Goal: Task Accomplishment & Management: Use online tool/utility

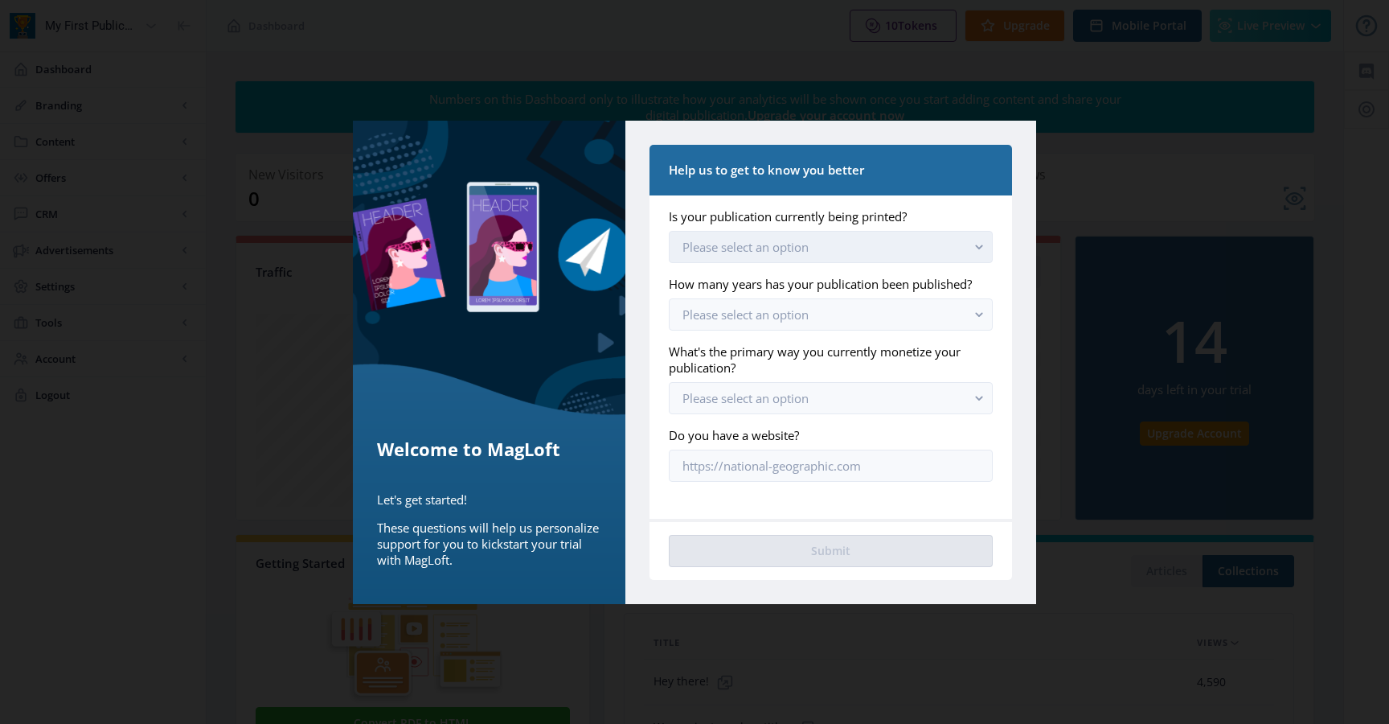
click at [832, 249] on button "Please select an option" at bounding box center [831, 247] width 324 height 32
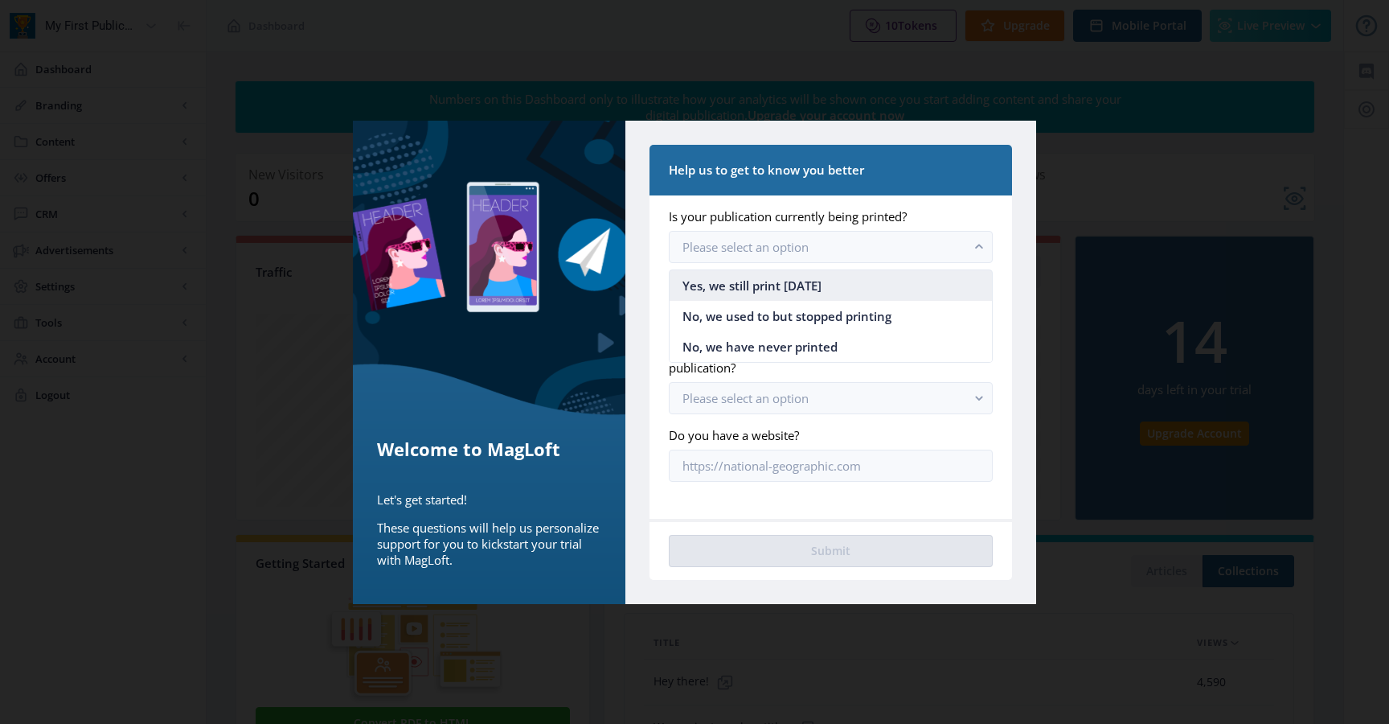
click at [803, 287] on span "Yes, we still print [DATE]" at bounding box center [752, 285] width 139 height 19
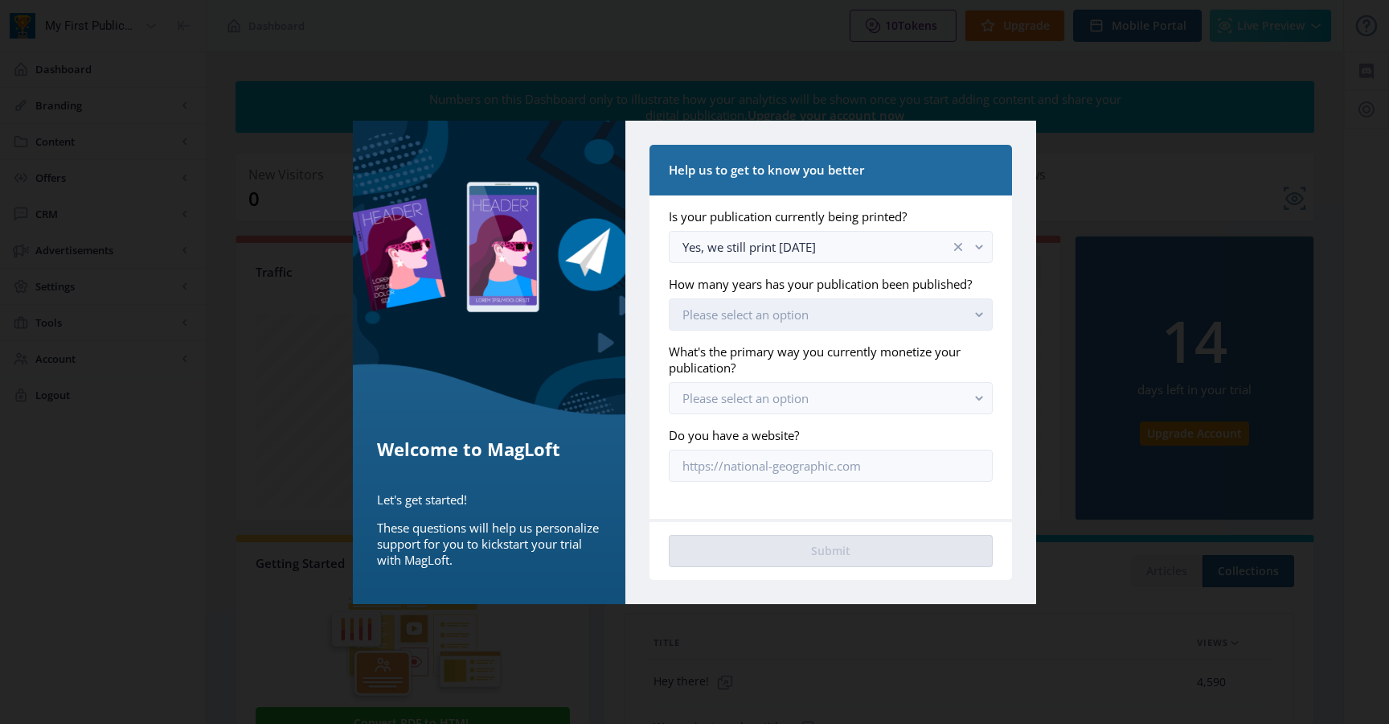
click at [789, 311] on span "Please select an option" at bounding box center [746, 314] width 126 height 16
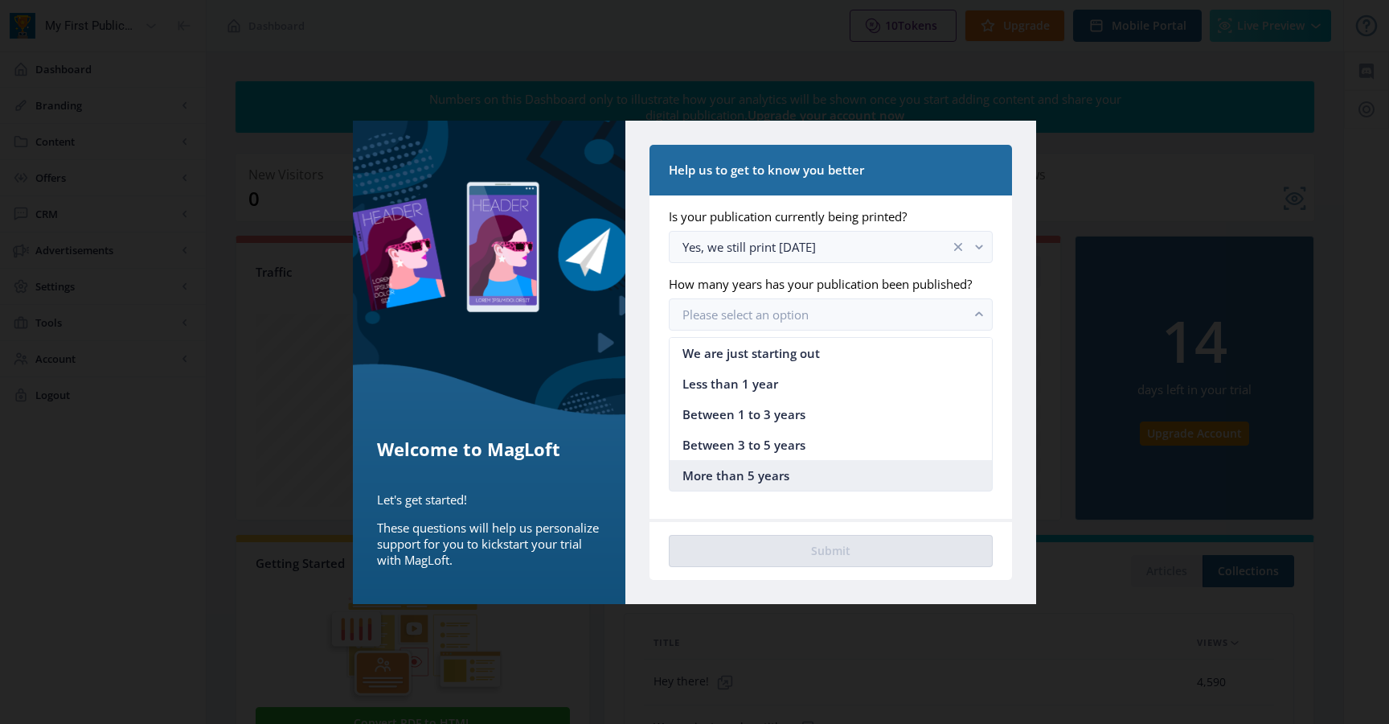
click at [736, 473] on span "More than 5 years" at bounding box center [736, 474] width 107 height 19
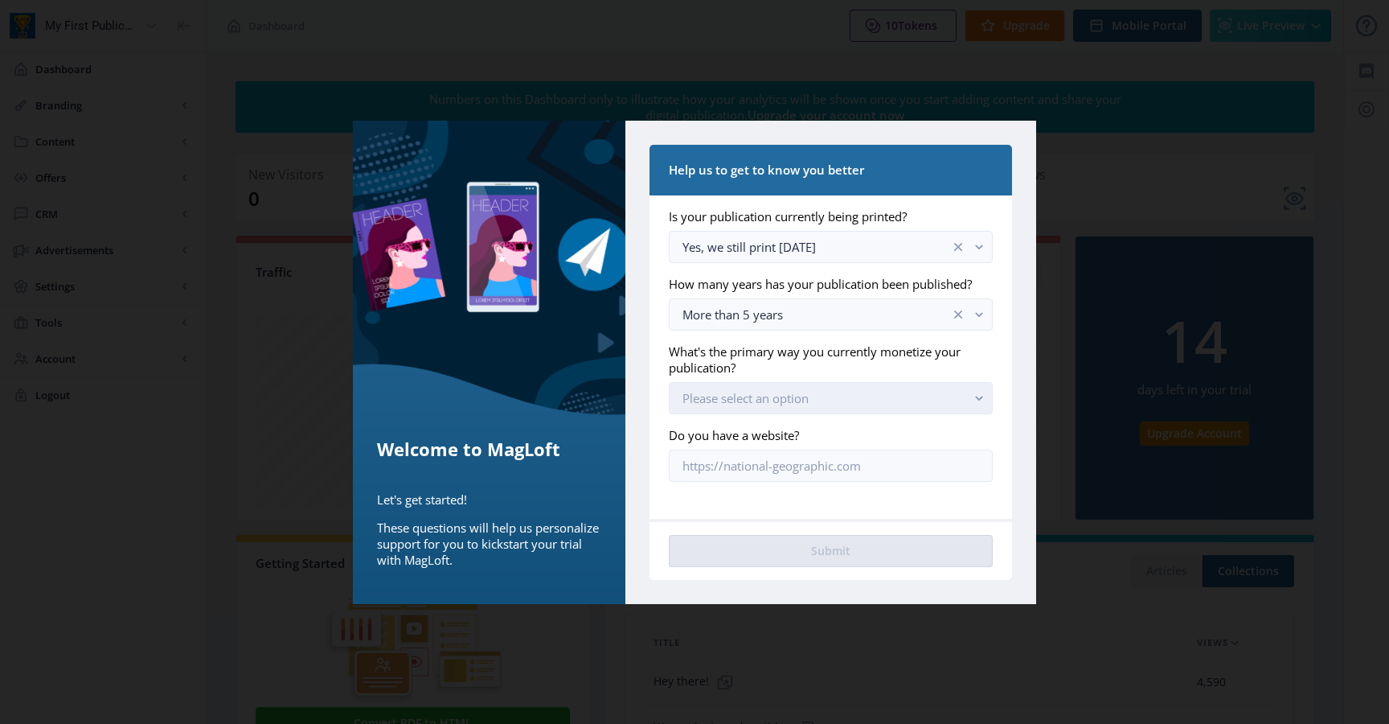
click at [744, 397] on span "Please select an option" at bounding box center [746, 398] width 126 height 16
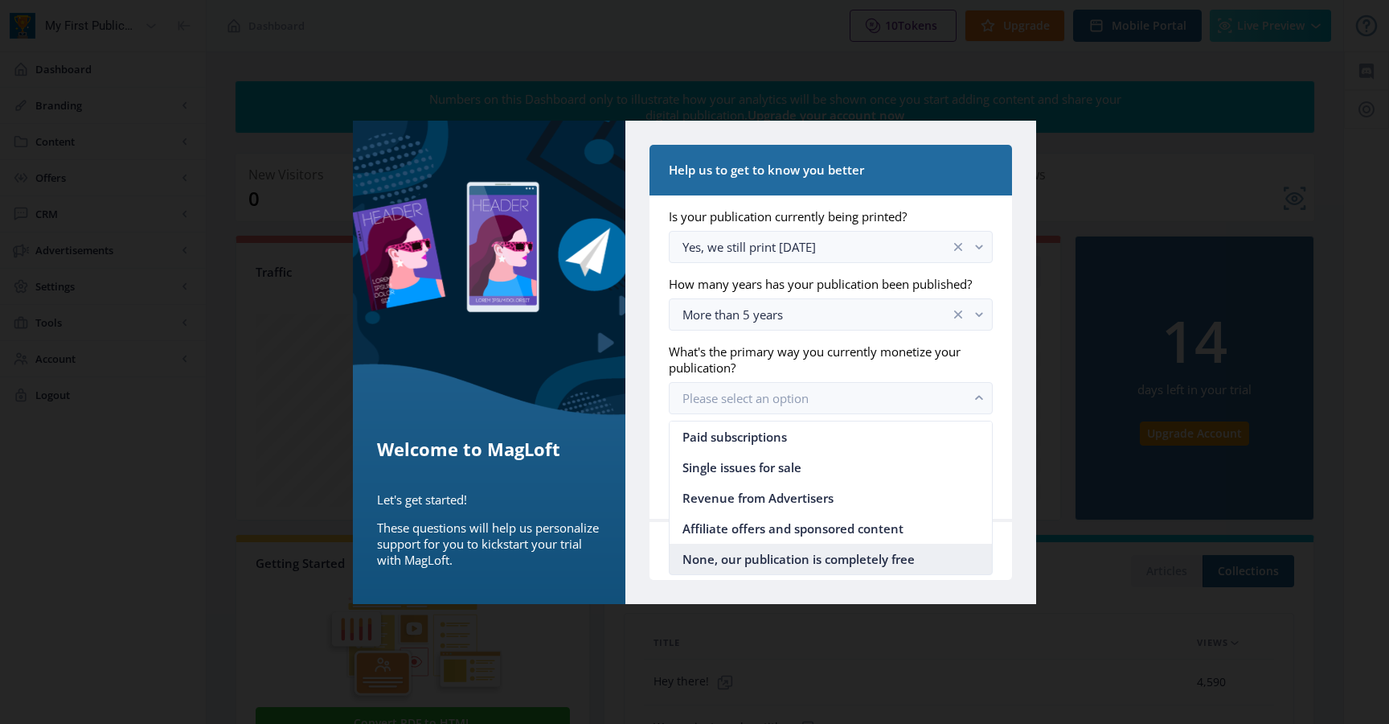
click at [699, 558] on span "None, our publication is completely free" at bounding box center [799, 558] width 232 height 19
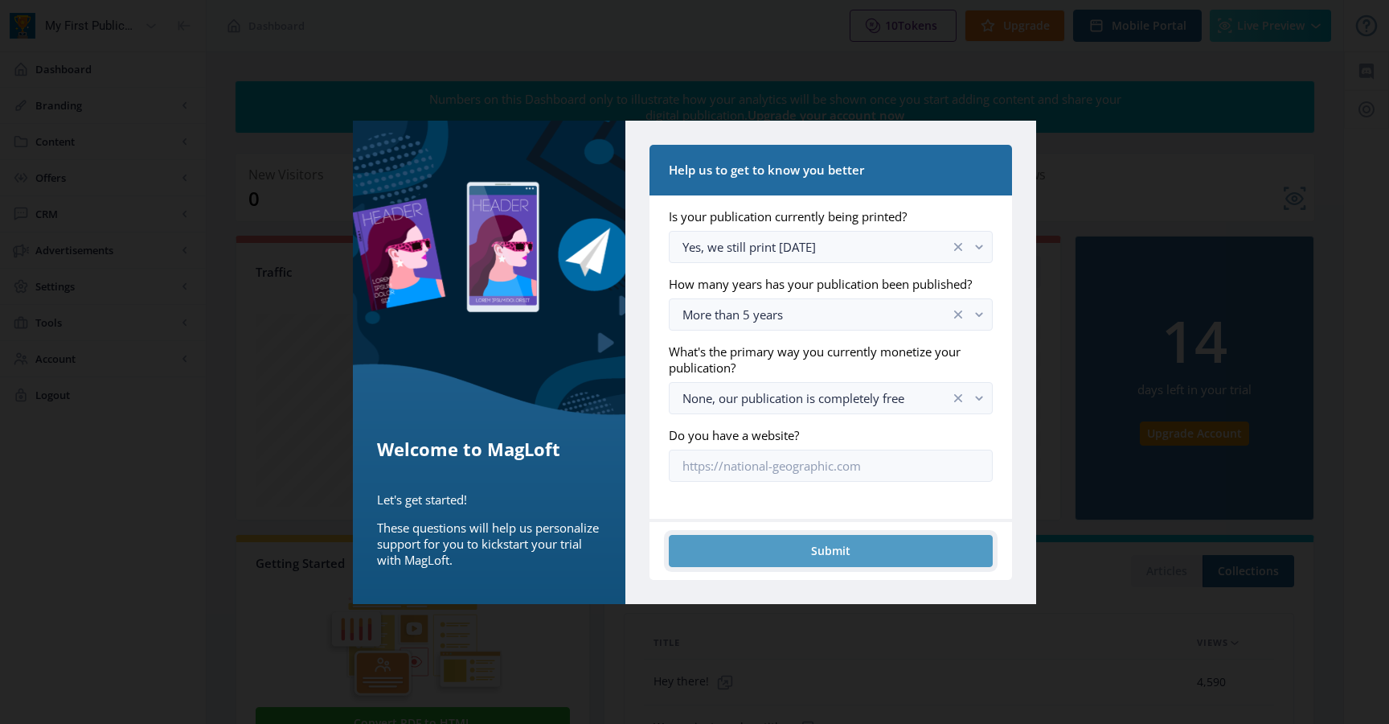
click at [714, 539] on button "Submit" at bounding box center [831, 551] width 324 height 32
click at [821, 555] on button "Submit" at bounding box center [831, 551] width 324 height 32
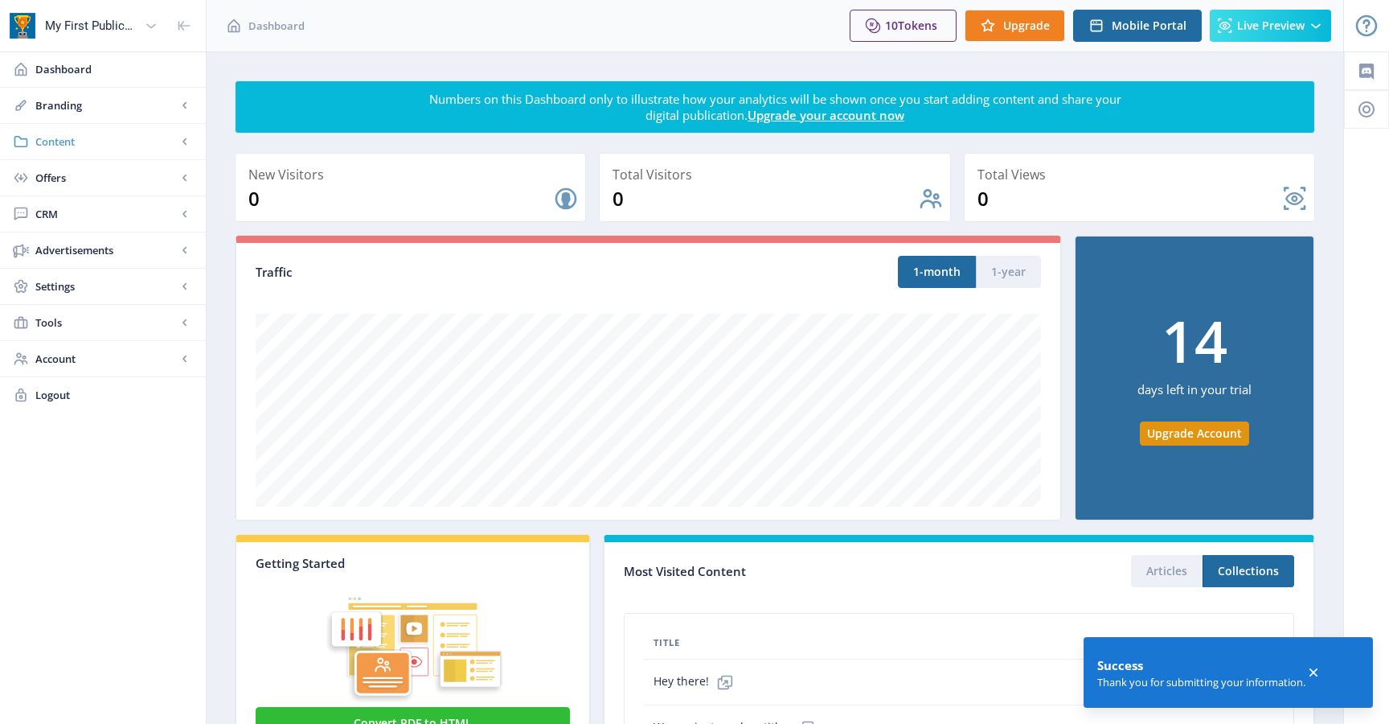
click at [182, 145] on rect at bounding box center [185, 141] width 16 height 16
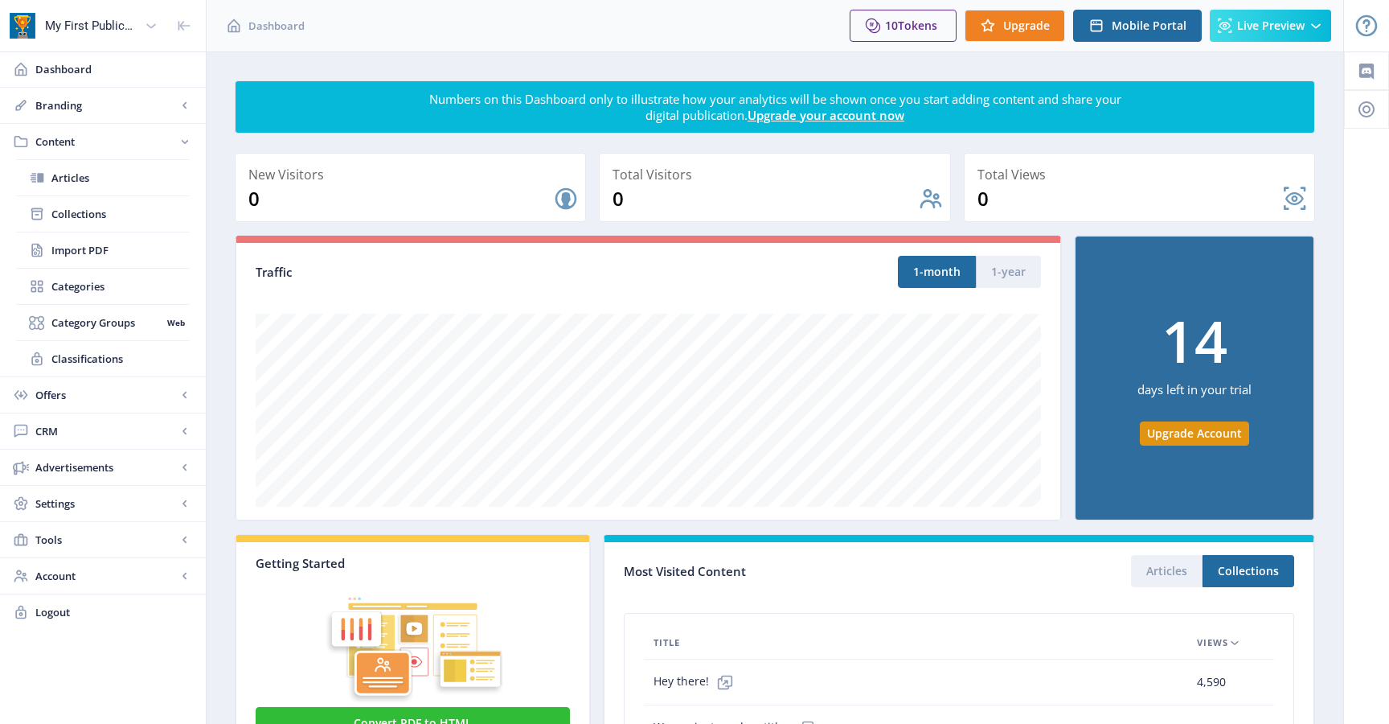
click at [182, 145] on rect at bounding box center [185, 141] width 16 height 16
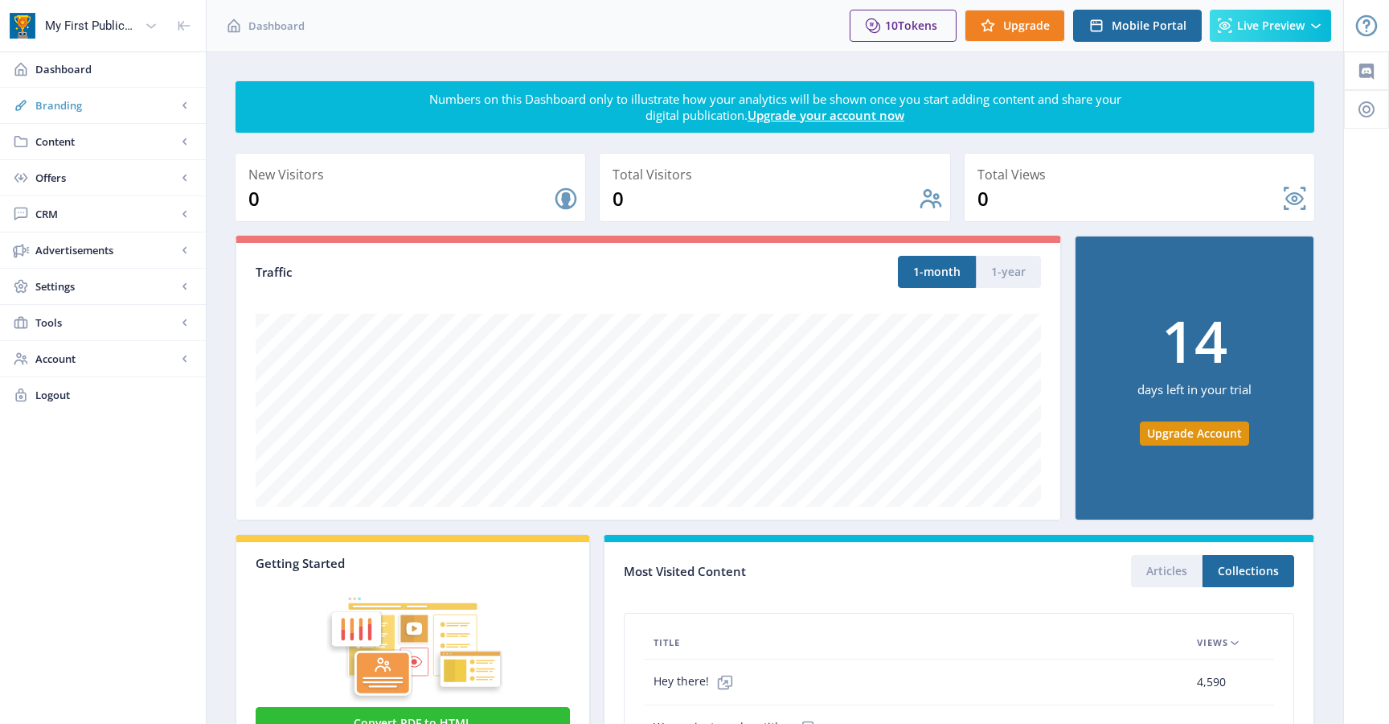
click at [187, 106] on rect at bounding box center [185, 105] width 16 height 16
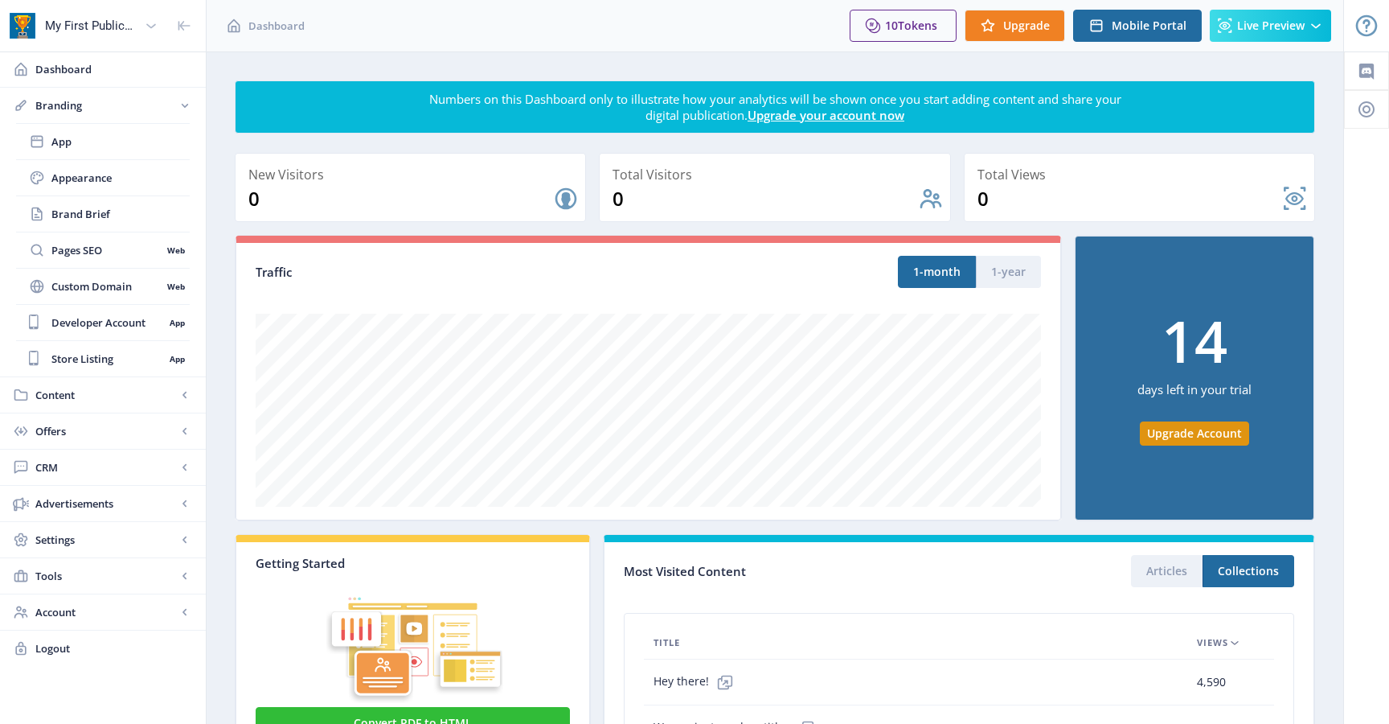
click at [187, 106] on rect at bounding box center [185, 105] width 16 height 16
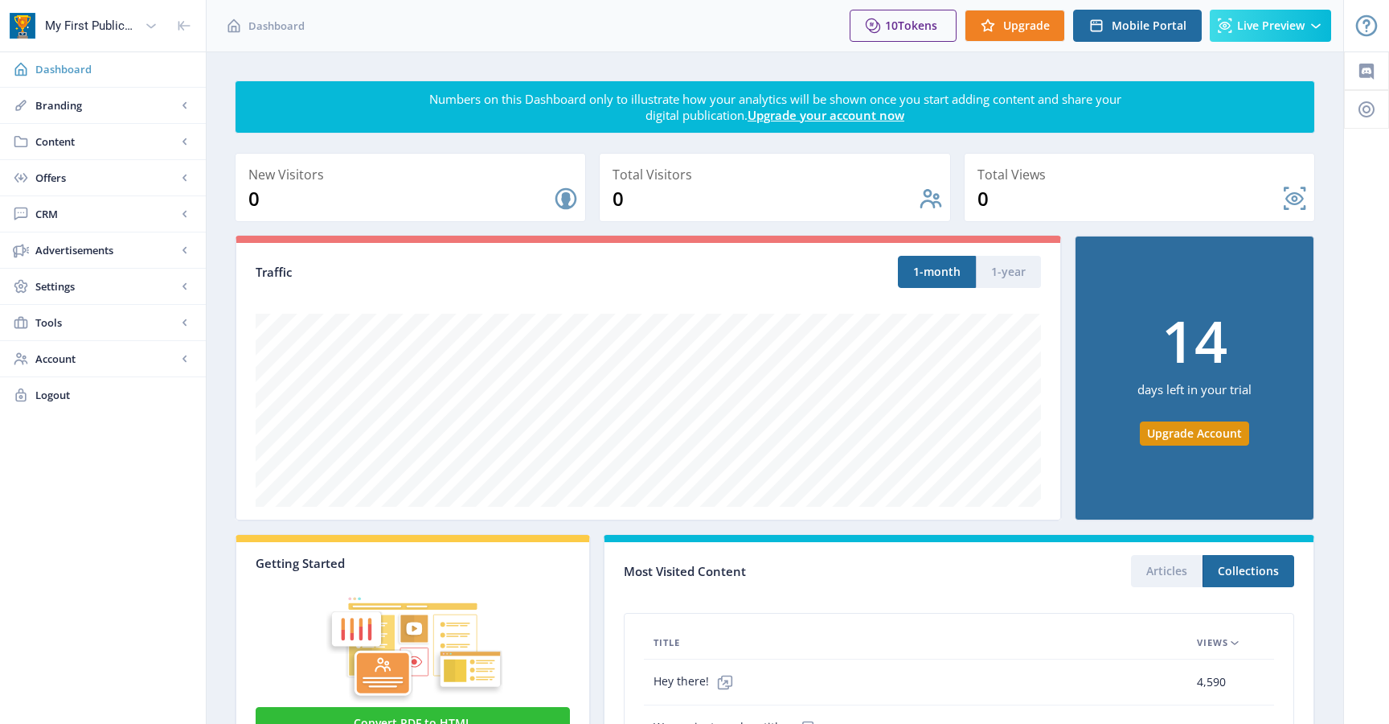
click at [74, 68] on span "Dashboard" at bounding box center [114, 69] width 158 height 16
click at [47, 106] on span "Branding" at bounding box center [105, 105] width 141 height 16
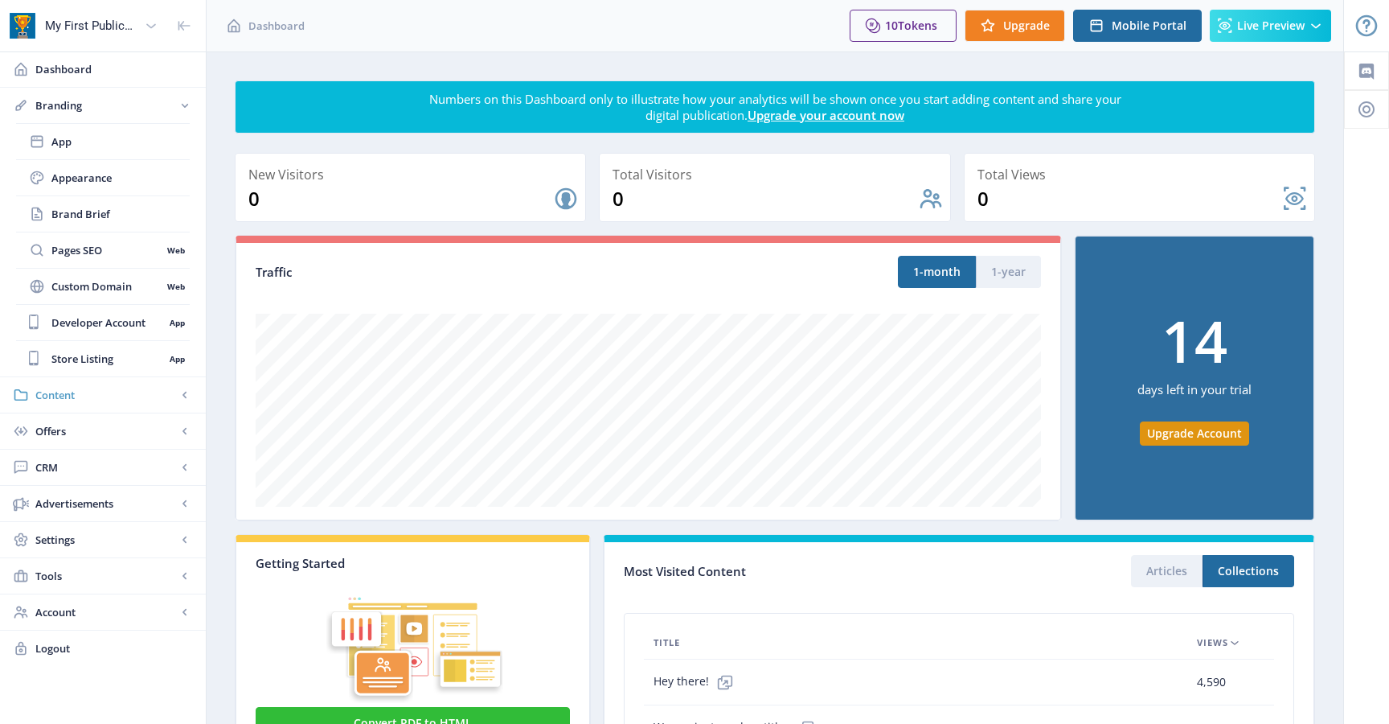
click at [64, 396] on span "Content" at bounding box center [105, 395] width 141 height 16
click at [185, 399] on rect at bounding box center [185, 395] width 16 height 16
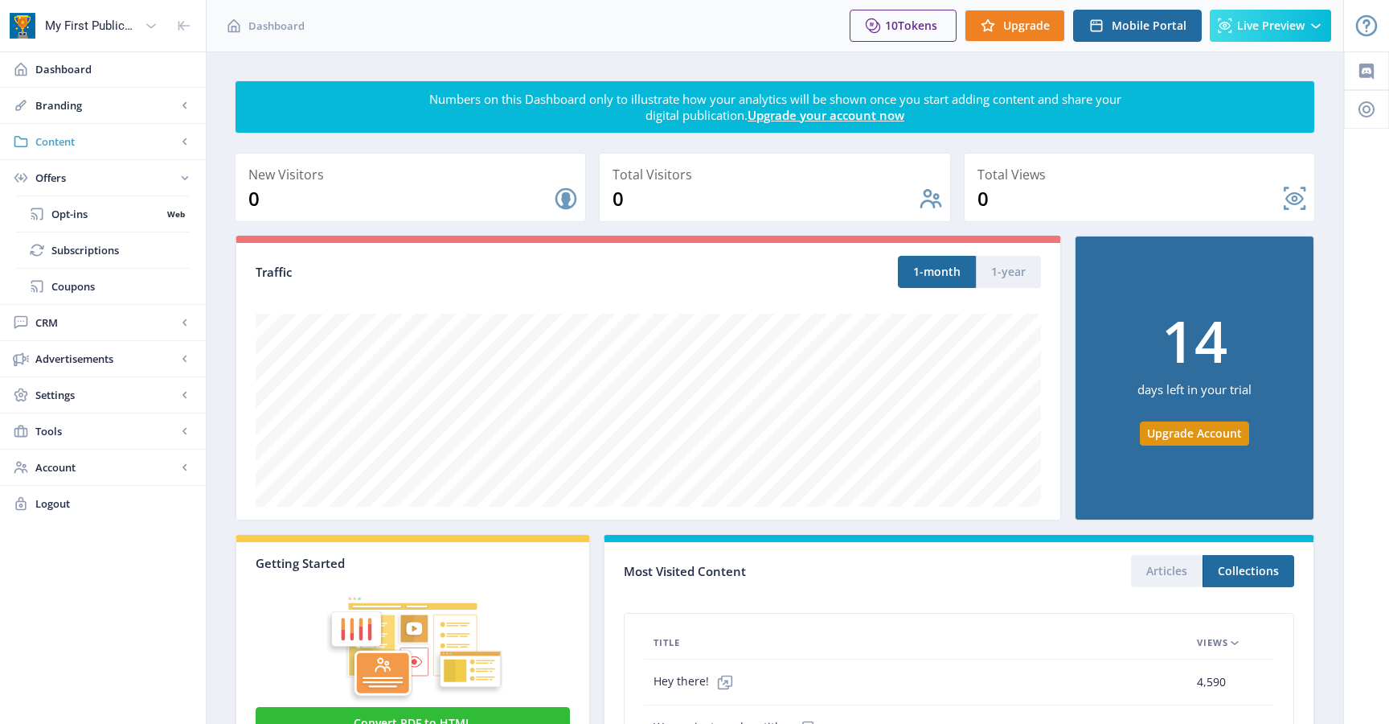
click at [182, 145] on rect at bounding box center [185, 141] width 16 height 16
click at [108, 247] on span "Import PDF" at bounding box center [120, 250] width 138 height 16
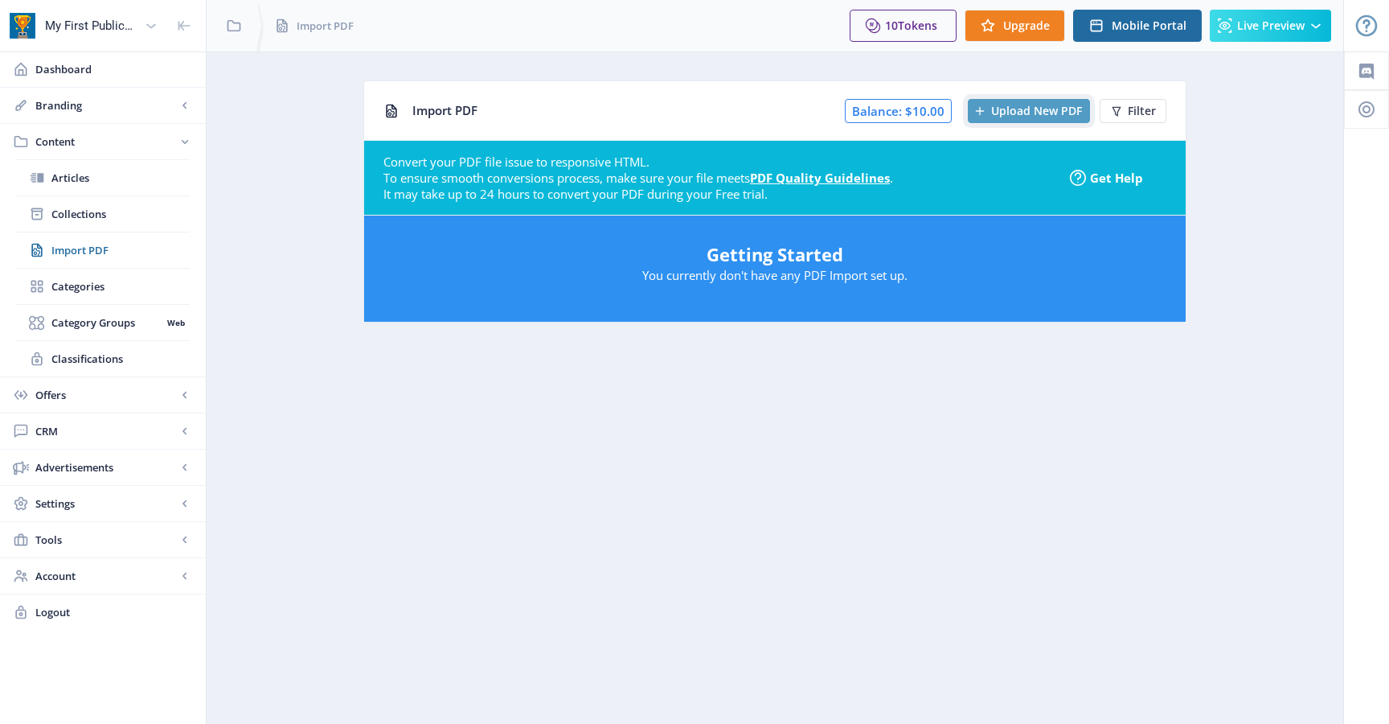
click at [1053, 107] on span "Upload New PDF" at bounding box center [1036, 111] width 91 height 13
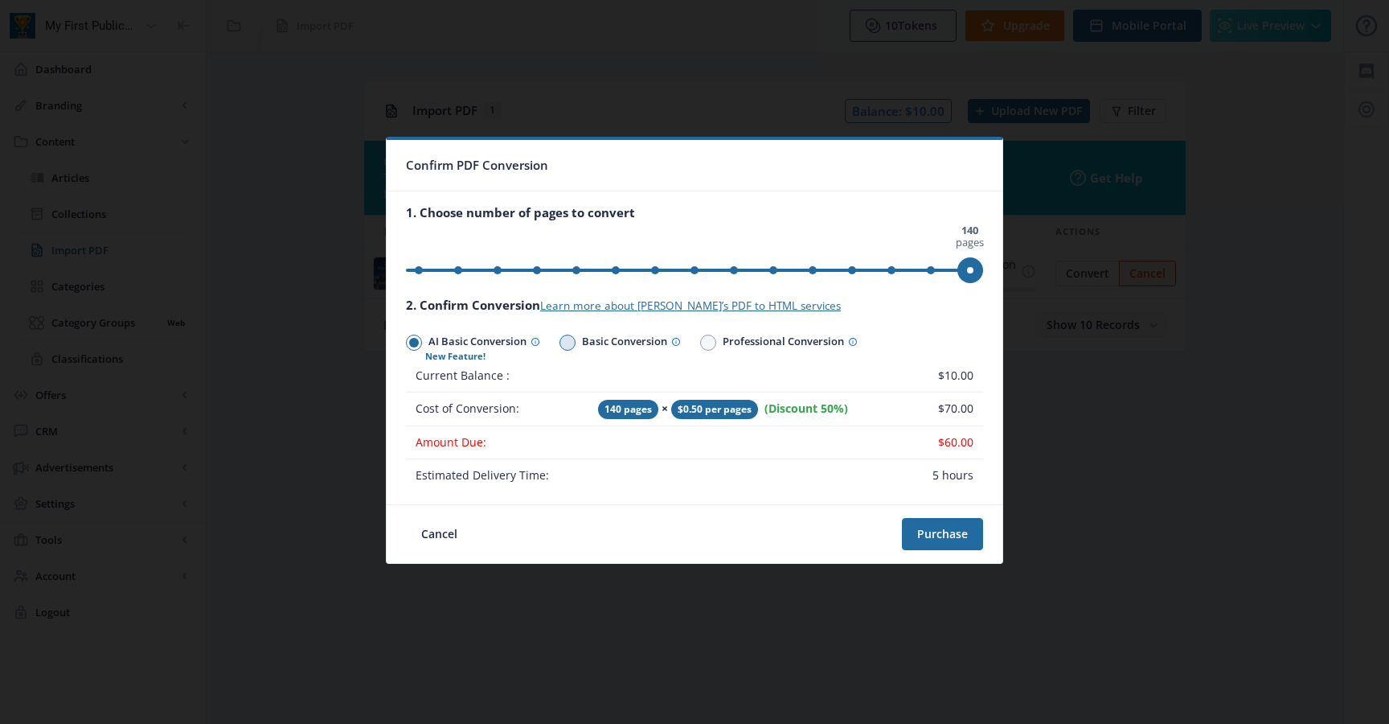
click at [565, 341] on span at bounding box center [568, 342] width 16 height 16
click at [560, 342] on input "Basic Conversion" at bounding box center [560, 342] width 1 height 1
radio input "true"
click at [716, 346] on span at bounding box center [708, 342] width 16 height 16
click at [701, 343] on input "Professional Conversion" at bounding box center [700, 342] width 1 height 1
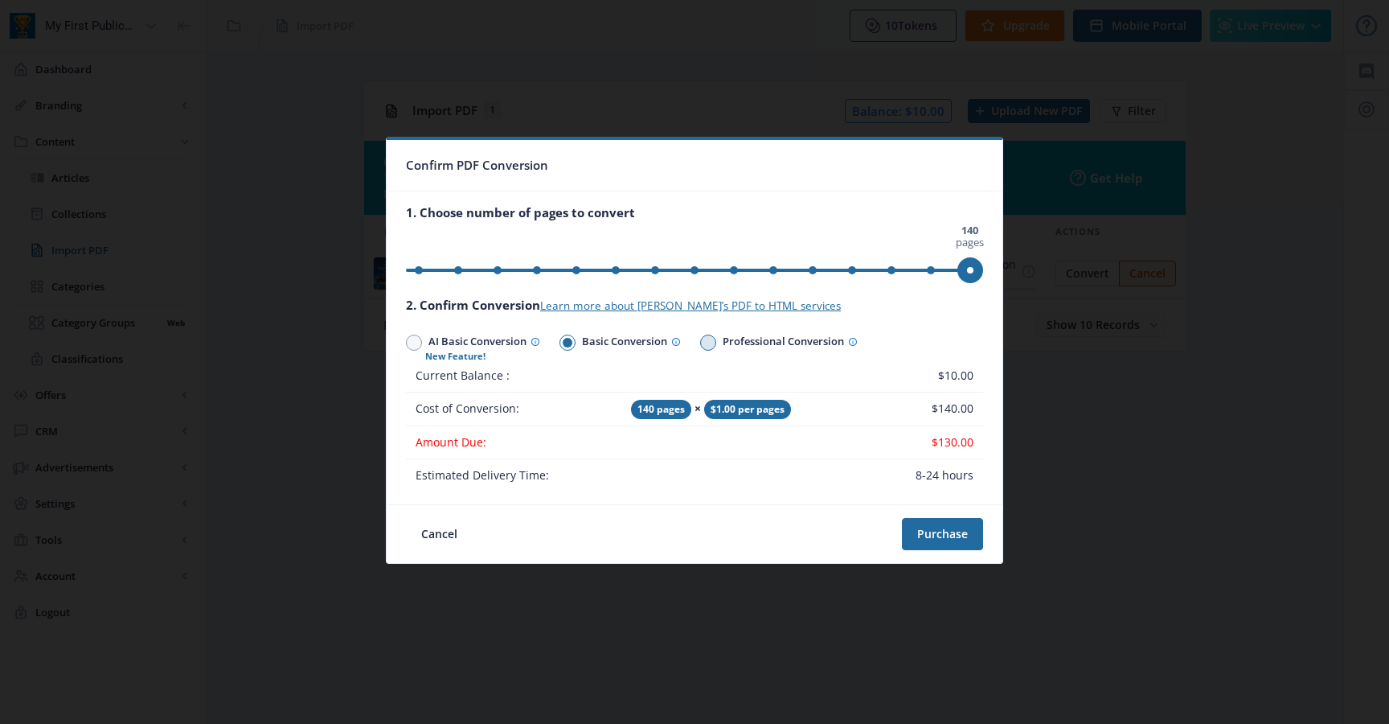
radio input "true"
click at [411, 344] on span at bounding box center [414, 343] width 10 height 10
click at [407, 343] on input "AI Basic Conversion" at bounding box center [406, 342] width 1 height 1
radio input "true"
